Goal: Navigation & Orientation: Go to known website

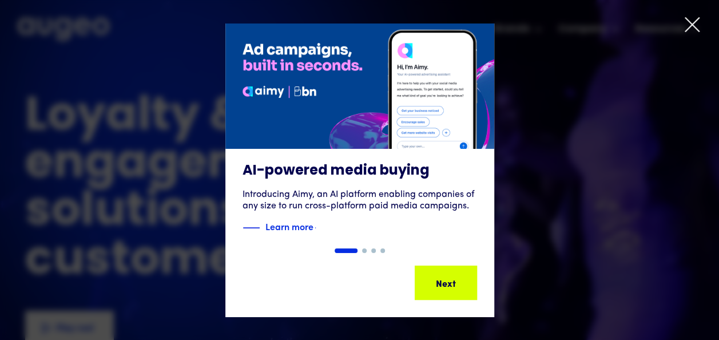
click at [555, 218] on div "1 of 4" at bounding box center [359, 170] width 719 height 294
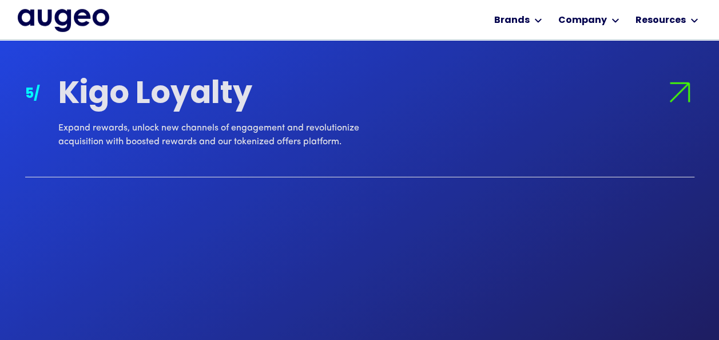
scroll to position [1673, 0]
